Goal: Task Accomplishment & Management: Complete application form

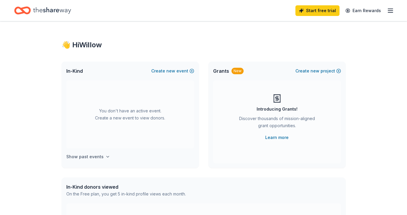
click at [100, 155] on h4 "Show past events" at bounding box center [84, 156] width 37 height 7
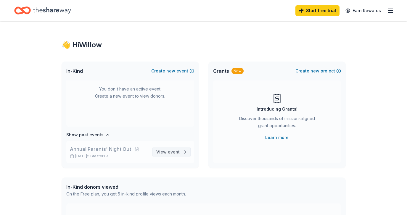
click at [170, 153] on span "event" at bounding box center [174, 152] width 12 height 5
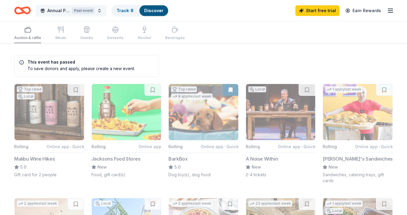
click at [99, 9] on button "Annual Parents' Night Out Past event" at bounding box center [71, 11] width 71 height 12
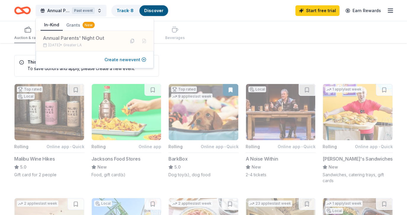
click at [128, 59] on button "Create new event" at bounding box center [126, 59] width 42 height 7
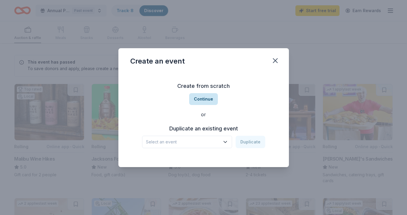
click at [205, 100] on button "Continue" at bounding box center [203, 99] width 29 height 12
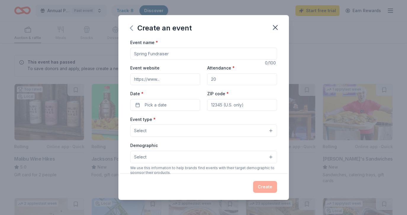
click at [130, 29] on icon "button" at bounding box center [131, 27] width 9 height 9
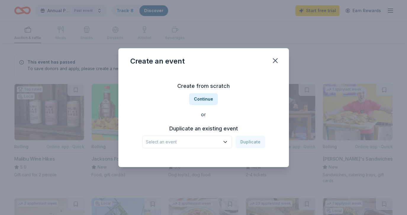
click at [206, 130] on h3 "Duplicate an existing event" at bounding box center [203, 128] width 123 height 9
click at [208, 139] on span "Select an event" at bounding box center [183, 142] width 74 height 7
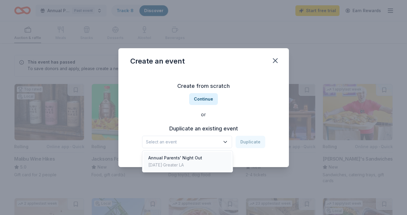
click at [201, 157] on div "Annual Parents' Night Out Mar 15, 2025 · Greater LA" at bounding box center [188, 161] width 88 height 19
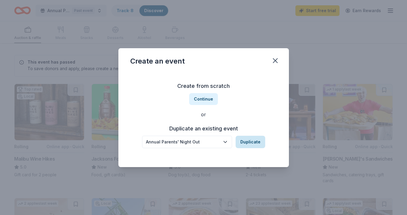
click at [246, 145] on button "Duplicate" at bounding box center [251, 142] width 30 height 12
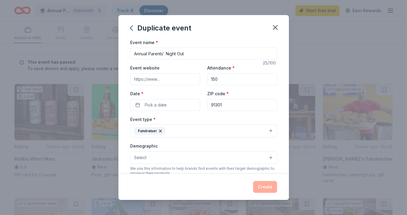
click at [167, 77] on input "Event website" at bounding box center [165, 79] width 70 height 12
click at [234, 81] on input "150" at bounding box center [242, 79] width 70 height 12
click at [169, 108] on button "Pick a date" at bounding box center [165, 105] width 70 height 12
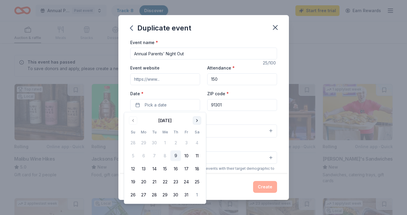
click at [196, 118] on button "Go to next month" at bounding box center [197, 121] width 8 height 8
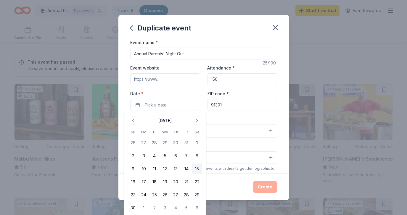
click at [195, 169] on button "15" at bounding box center [197, 169] width 11 height 11
click at [224, 124] on div "Event type * Fundraiser" at bounding box center [203, 127] width 147 height 22
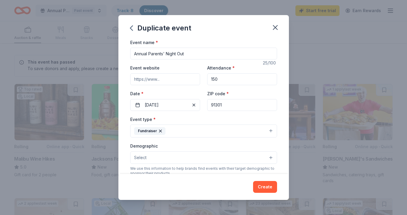
click at [192, 130] on button "Fundraiser" at bounding box center [203, 131] width 147 height 13
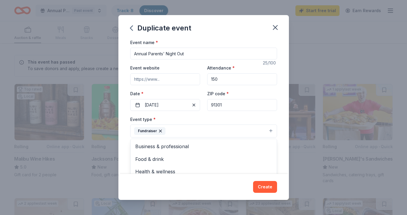
click at [209, 121] on div "Event type * Fundraiser Business & professional Food & drink Health & wellness …" at bounding box center [203, 127] width 147 height 22
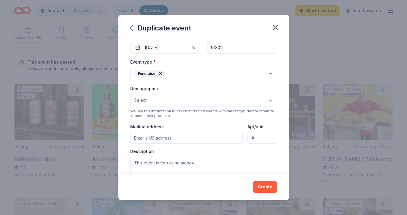
scroll to position [57, 0]
click at [203, 105] on button "Select" at bounding box center [203, 100] width 147 height 12
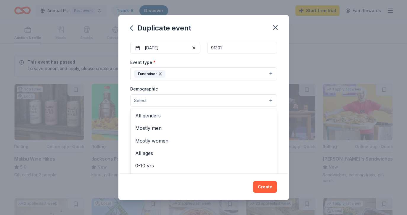
click at [197, 91] on div "Demographic Select All genders Mostly men Mostly women All ages 0-10 yrs 10-20 …" at bounding box center [203, 96] width 147 height 22
click at [190, 104] on button "Select" at bounding box center [203, 100] width 147 height 12
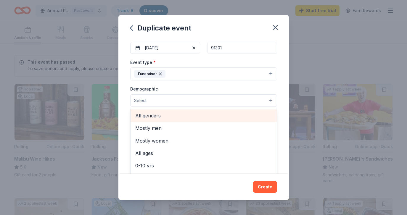
click at [181, 116] on span "All genders" at bounding box center [203, 116] width 137 height 8
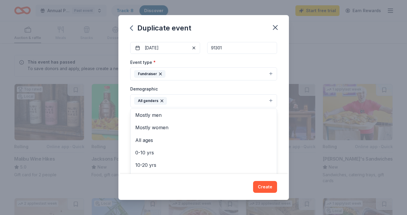
click at [206, 94] on div "Demographic All genders Mostly men Mostly women All ages 0-10 yrs 10-20 yrs 20-…" at bounding box center [203, 96] width 147 height 22
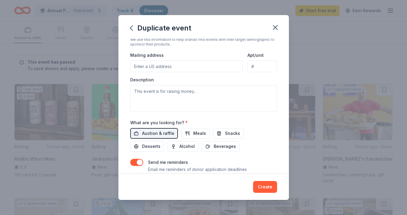
scroll to position [130, 0]
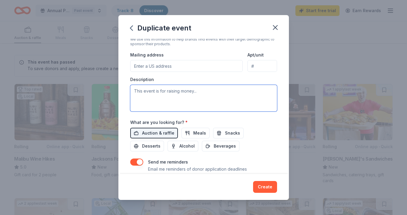
click at [206, 94] on textarea at bounding box center [203, 98] width 147 height 27
click at [181, 97] on textarea at bounding box center [203, 98] width 147 height 27
paste textarea "The Willow Elementary School community is excited to come together this fall to…"
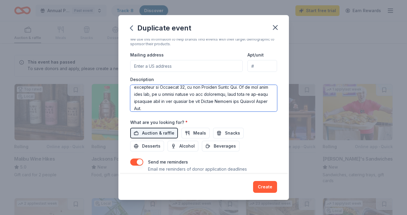
scroll to position [27, 0]
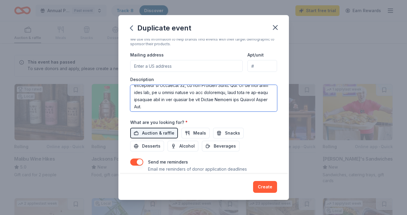
drag, startPoint x: 237, startPoint y: 92, endPoint x: 258, endPoint y: 106, distance: 25.6
click at [258, 106] on textarea at bounding box center [203, 98] width 147 height 27
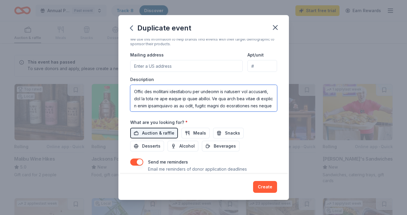
scroll to position [36, 0]
drag, startPoint x: 158, startPoint y: 97, endPoint x: 243, endPoint y: 98, distance: 85.0
click at [243, 98] on textarea at bounding box center [203, 98] width 147 height 27
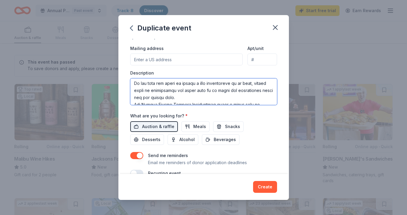
scroll to position [45, 0]
drag, startPoint x: 208, startPoint y: 97, endPoint x: 134, endPoint y: 86, distance: 74.9
click at [134, 86] on textarea at bounding box center [203, 91] width 147 height 27
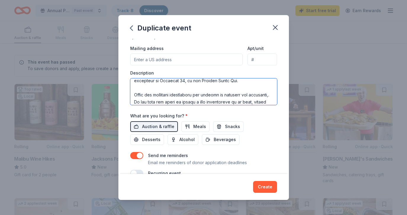
scroll to position [26, 0]
click at [148, 97] on textarea at bounding box center [203, 91] width 147 height 27
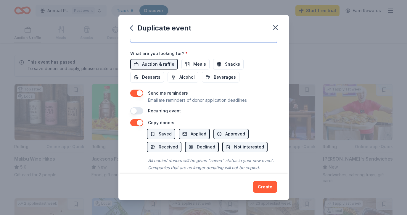
scroll to position [207, 0]
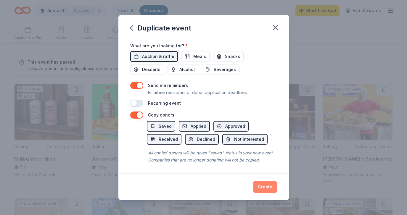
type textarea "The Willow Elementary School community is excited to come together this fall to…"
click at [267, 187] on button "Create" at bounding box center [265, 187] width 24 height 12
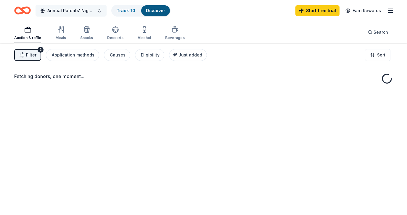
click at [103, 12] on body "Annual Parents' Night Out Track · 10 Discover Start free trial Earn Rewards Auc…" at bounding box center [203, 107] width 407 height 215
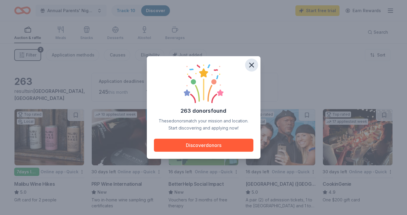
click at [254, 65] on icon "button" at bounding box center [252, 65] width 8 height 8
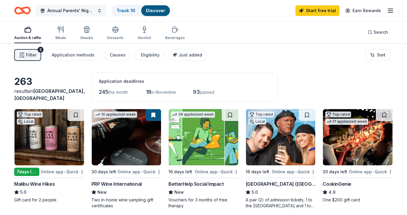
click at [93, 12] on span "Annual Parents' Night Out" at bounding box center [70, 10] width 47 height 7
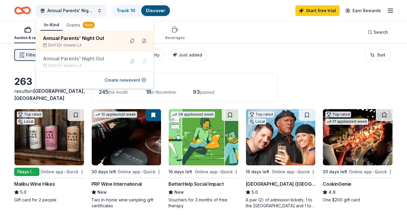
click at [212, 22] on div "Auction & raffle Meals Snacks Desserts Alcohol Beverages Search" at bounding box center [203, 32] width 379 height 22
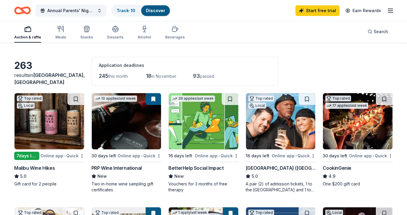
scroll to position [19, 0]
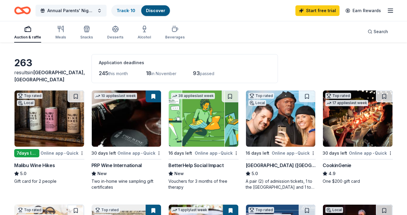
click at [55, 121] on img at bounding box center [50, 119] width 70 height 56
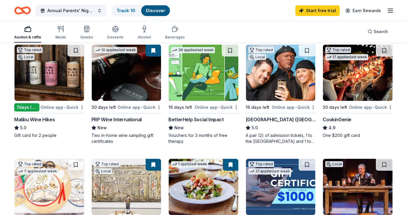
scroll to position [66, 0]
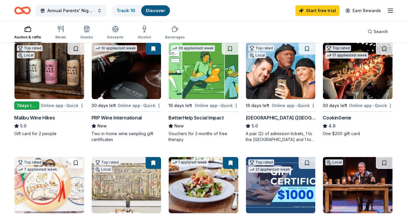
click at [284, 72] on img at bounding box center [281, 71] width 70 height 56
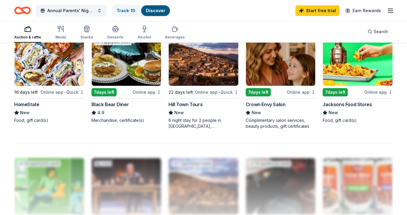
scroll to position [417, 0]
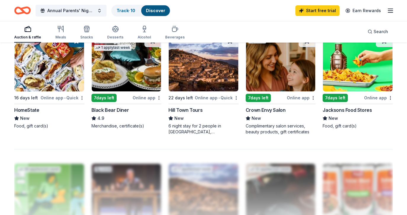
click at [122, 80] on img at bounding box center [127, 63] width 70 height 56
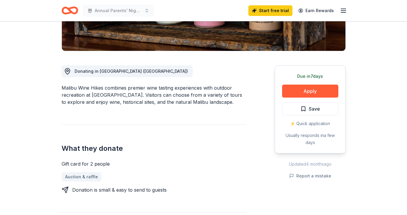
scroll to position [132, 0]
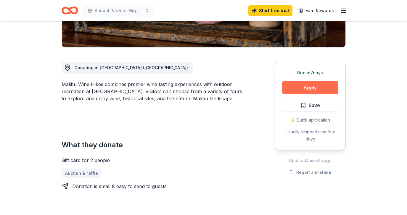
click at [298, 89] on button "Apply" at bounding box center [310, 87] width 56 height 13
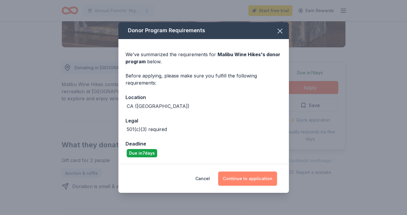
click at [239, 176] on button "Continue to application" at bounding box center [247, 179] width 59 height 14
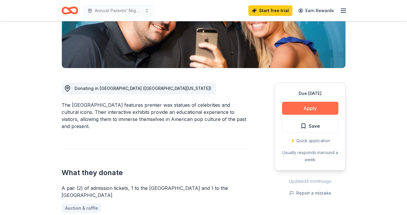
scroll to position [112, 0]
click at [313, 106] on button "Apply" at bounding box center [310, 108] width 56 height 13
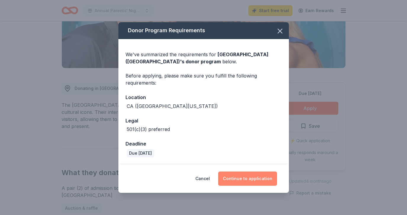
click at [254, 182] on button "Continue to application" at bounding box center [247, 179] width 59 height 14
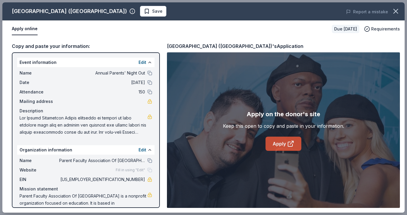
click at [292, 141] on icon at bounding box center [293, 142] width 2 height 2
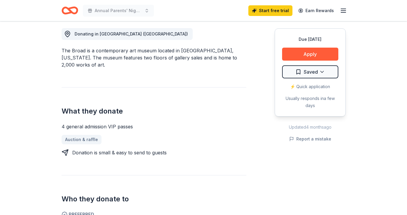
scroll to position [166, 0]
click at [302, 55] on button "Apply" at bounding box center [310, 54] width 56 height 13
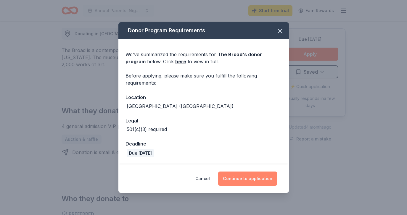
click at [253, 181] on button "Continue to application" at bounding box center [247, 179] width 59 height 14
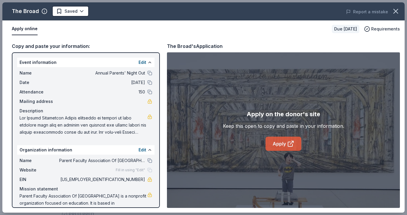
click at [285, 145] on link "Apply" at bounding box center [284, 144] width 36 height 14
click at [286, 146] on link "Apply" at bounding box center [284, 144] width 36 height 14
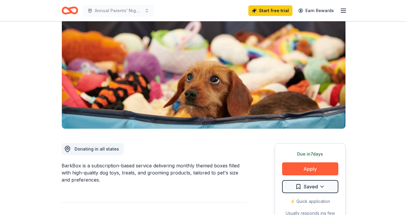
scroll to position [56, 0]
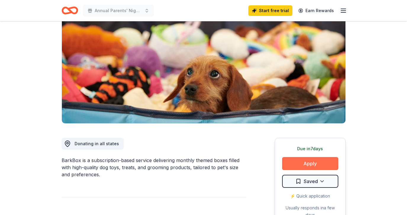
click at [305, 163] on button "Apply" at bounding box center [310, 163] width 56 height 13
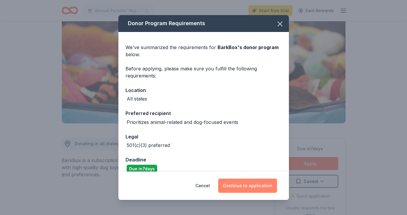
click at [250, 187] on button "Continue to application" at bounding box center [247, 186] width 59 height 14
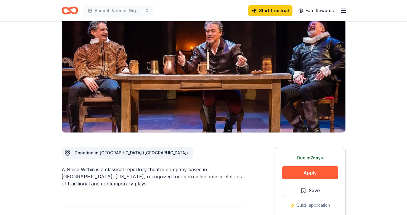
scroll to position [52, 0]
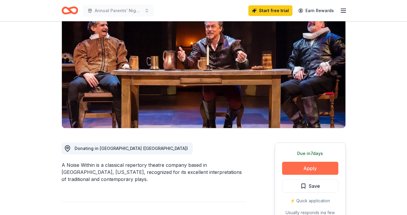
click at [310, 170] on button "Apply" at bounding box center [310, 168] width 56 height 13
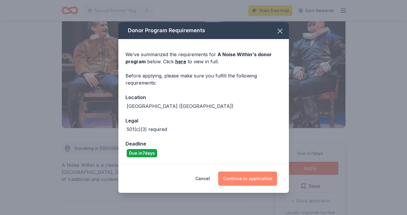
click at [255, 182] on button "Continue to application" at bounding box center [247, 179] width 59 height 14
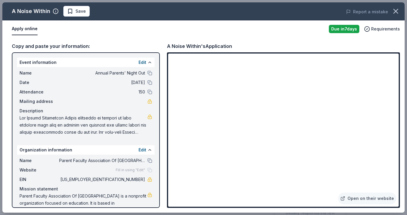
click at [46, 102] on span "Mailing address" at bounding box center [40, 101] width 40 height 7
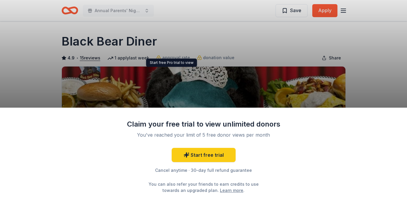
scroll to position [4, 0]
